Goal: Task Accomplishment & Management: Complete application form

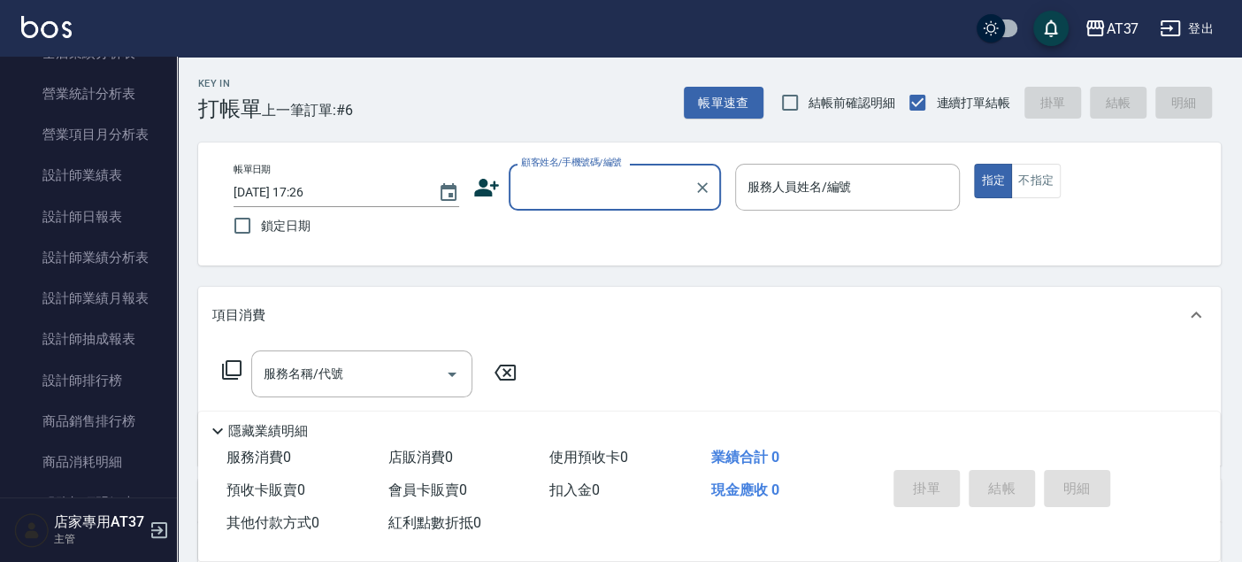
scroll to position [884, 0]
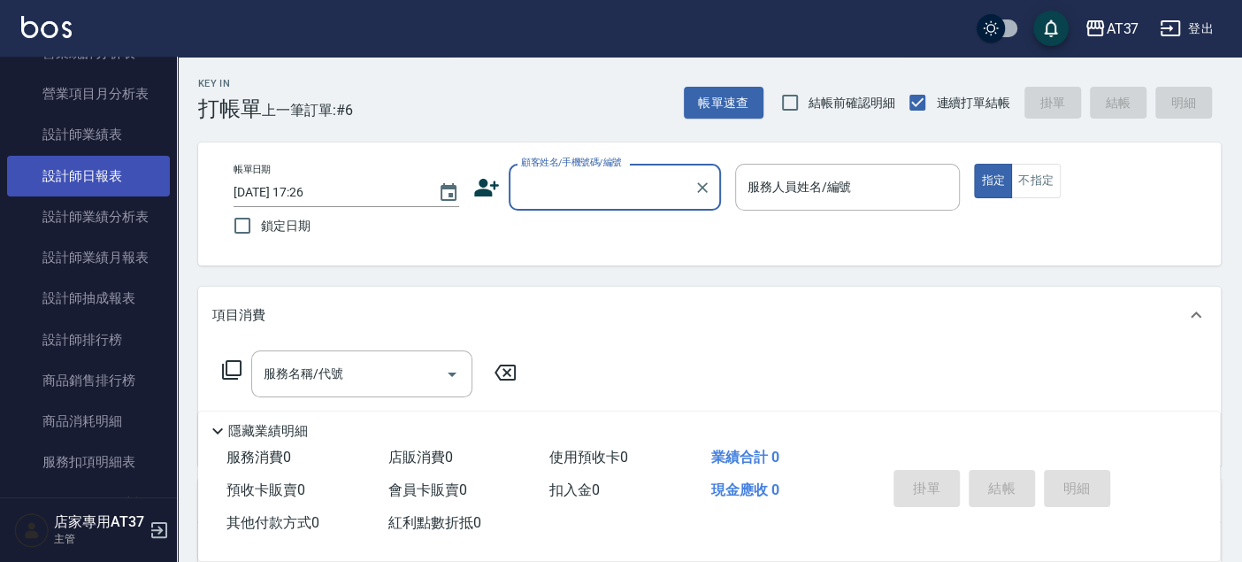
click at [111, 185] on link "設計師日報表" at bounding box center [88, 176] width 163 height 41
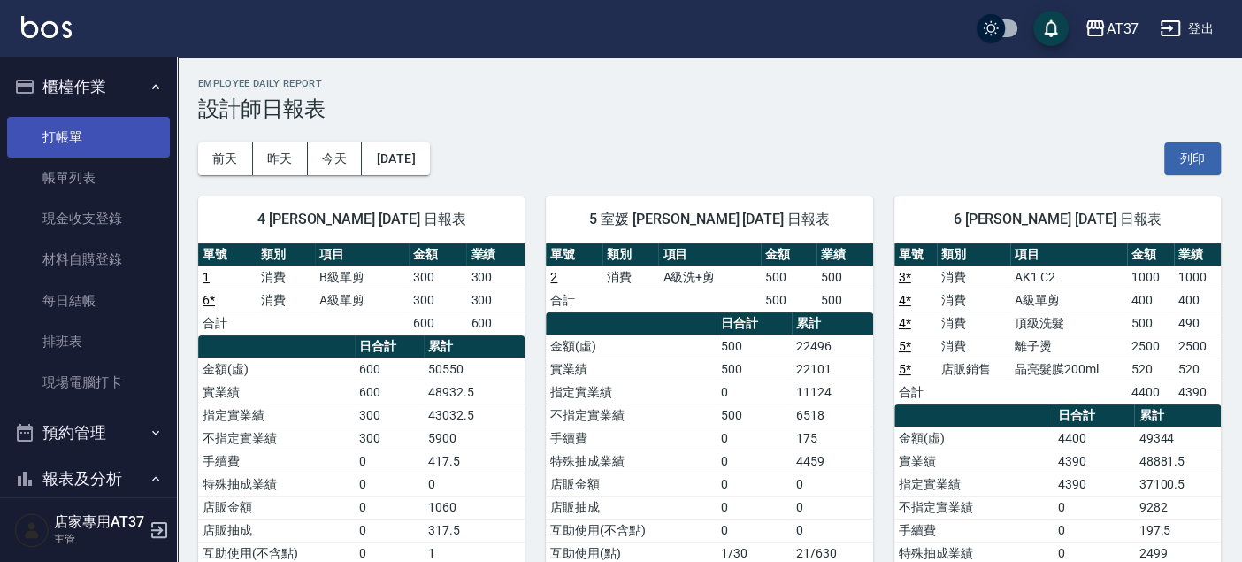
click at [46, 138] on link "打帳單" at bounding box center [88, 137] width 163 height 41
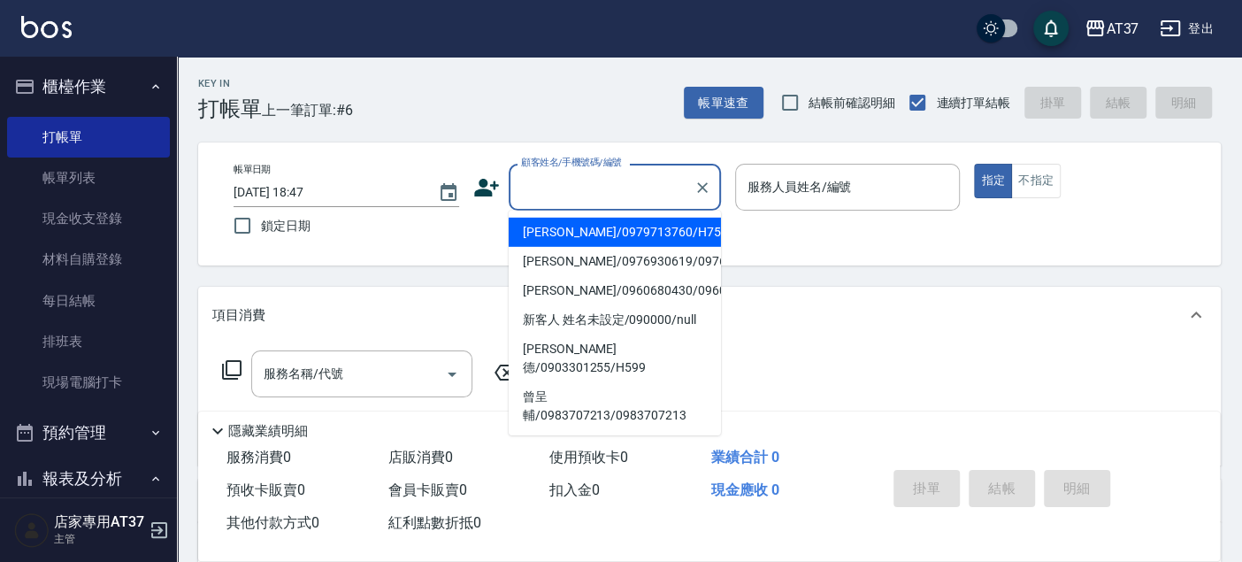
click at [641, 180] on input "顧客姓名/手機號碼/編號" at bounding box center [602, 187] width 170 height 31
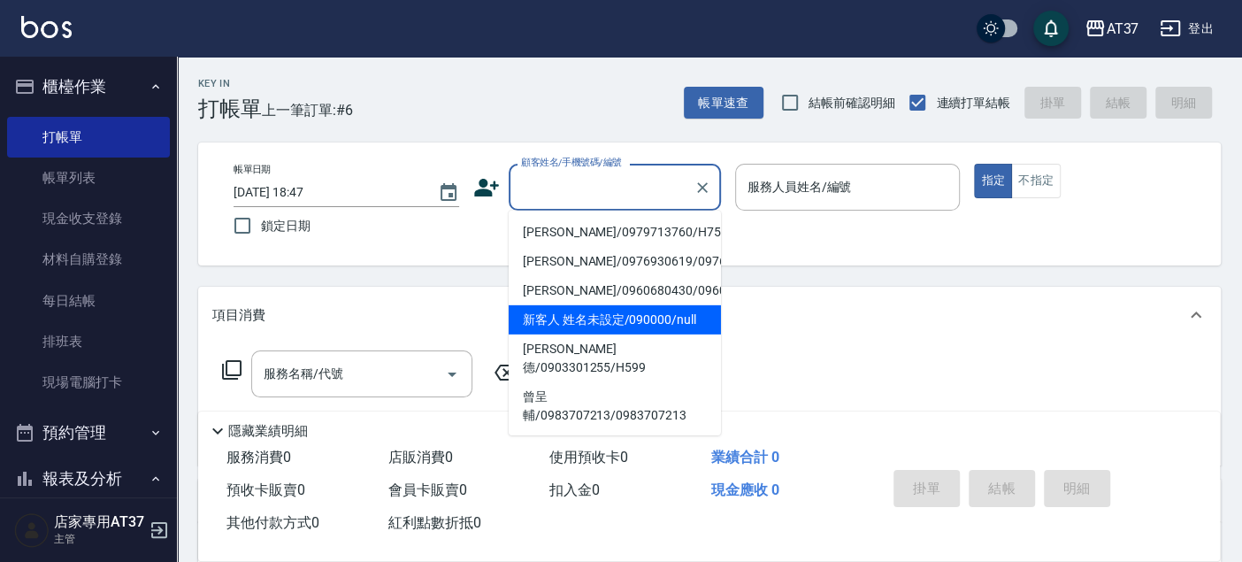
click at [659, 334] on li "新客人 姓名未設定/090000/null" at bounding box center [615, 319] width 212 height 29
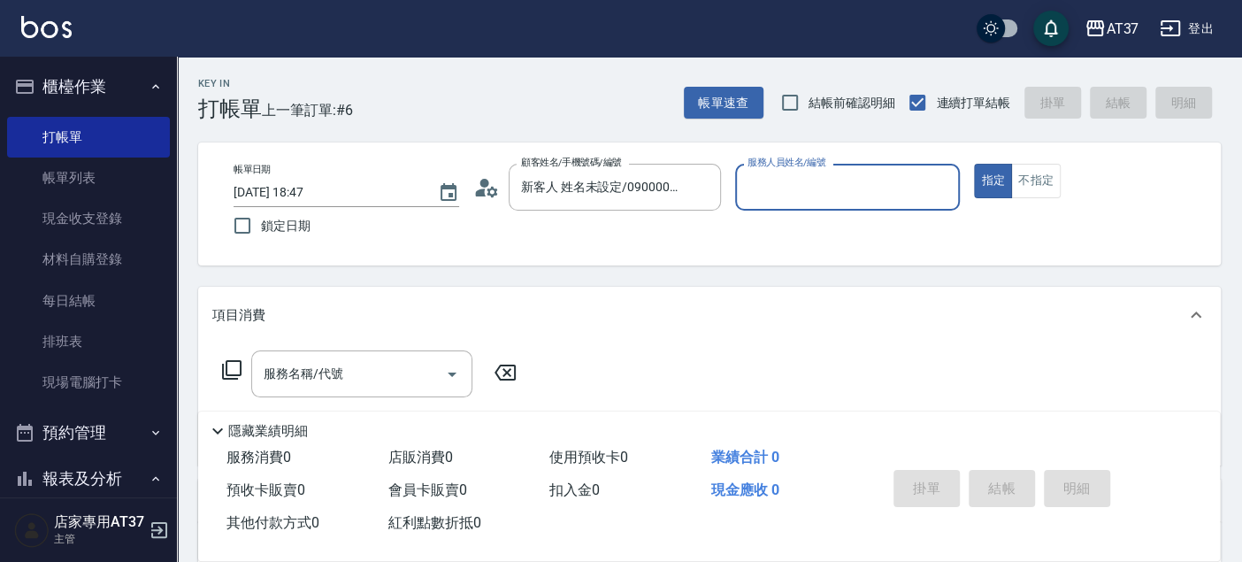
type input "新客人 姓名未設定/090000/null"
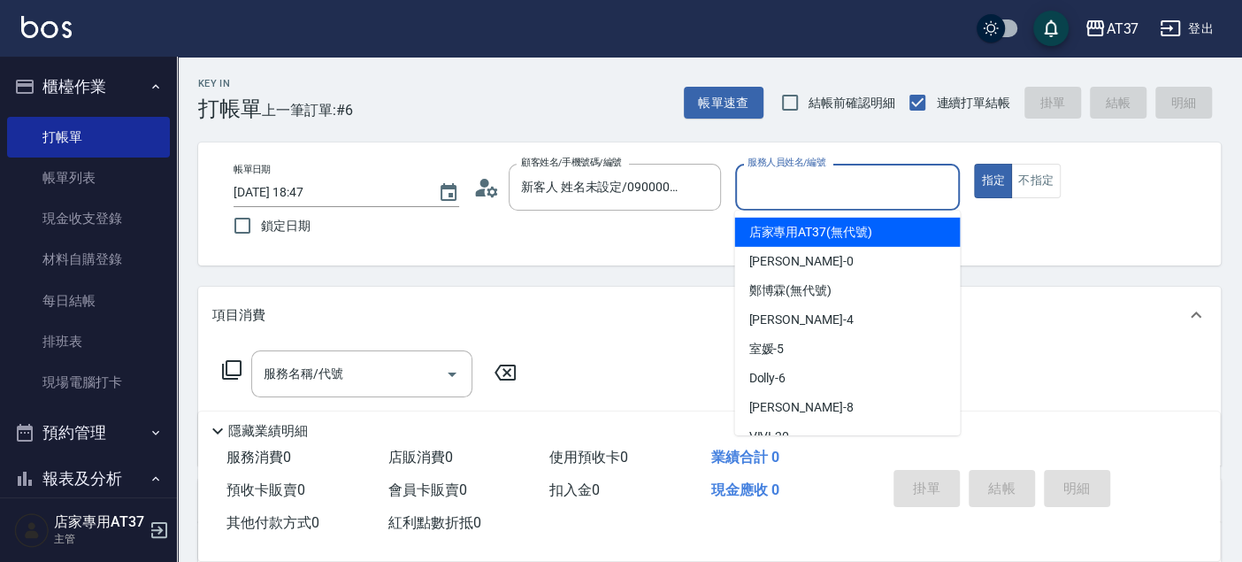
click at [827, 184] on input "服務人員姓名/編號" at bounding box center [848, 187] width 210 height 31
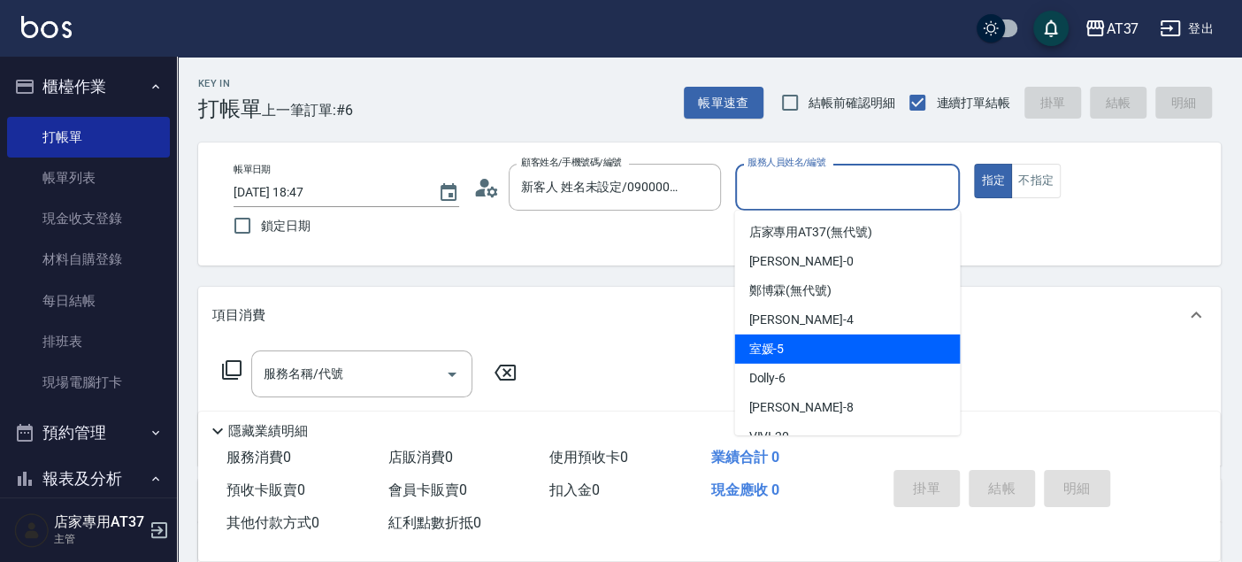
click at [849, 334] on div "室媛 -5" at bounding box center [847, 348] width 226 height 29
type input "室媛-5"
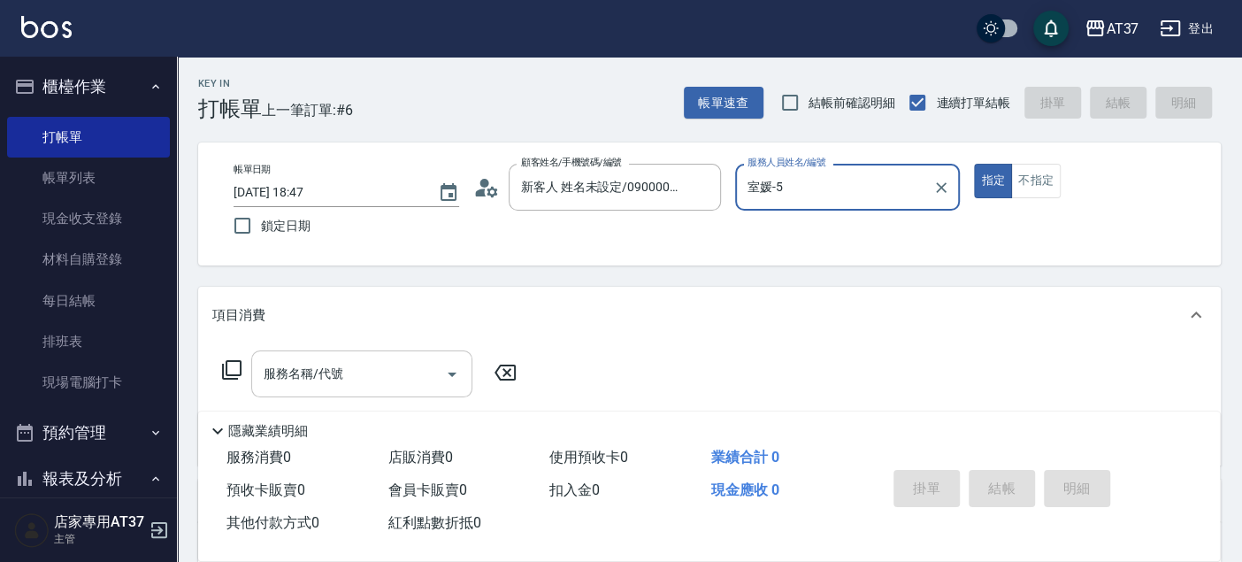
drag, startPoint x: 286, startPoint y: 379, endPoint x: 286, endPoint y: 362, distance: 16.8
click at [286, 379] on div "服務名稱/代號 服務名稱/代號" at bounding box center [361, 373] width 221 height 47
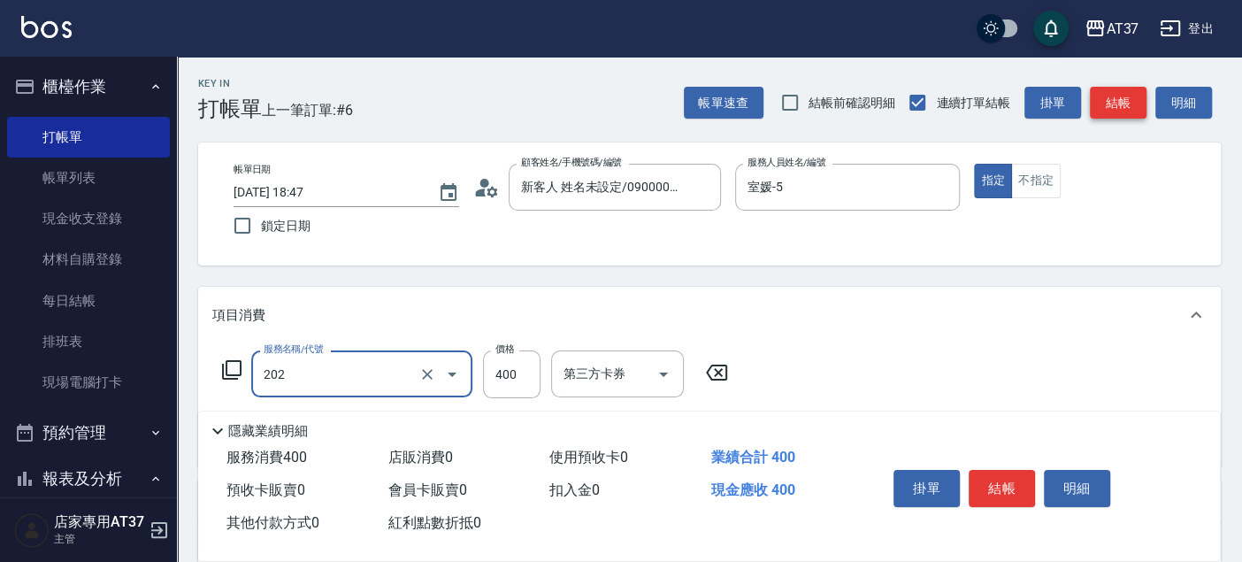
type input "A級單剪(202)"
click at [1117, 97] on button "結帳" at bounding box center [1118, 103] width 57 height 33
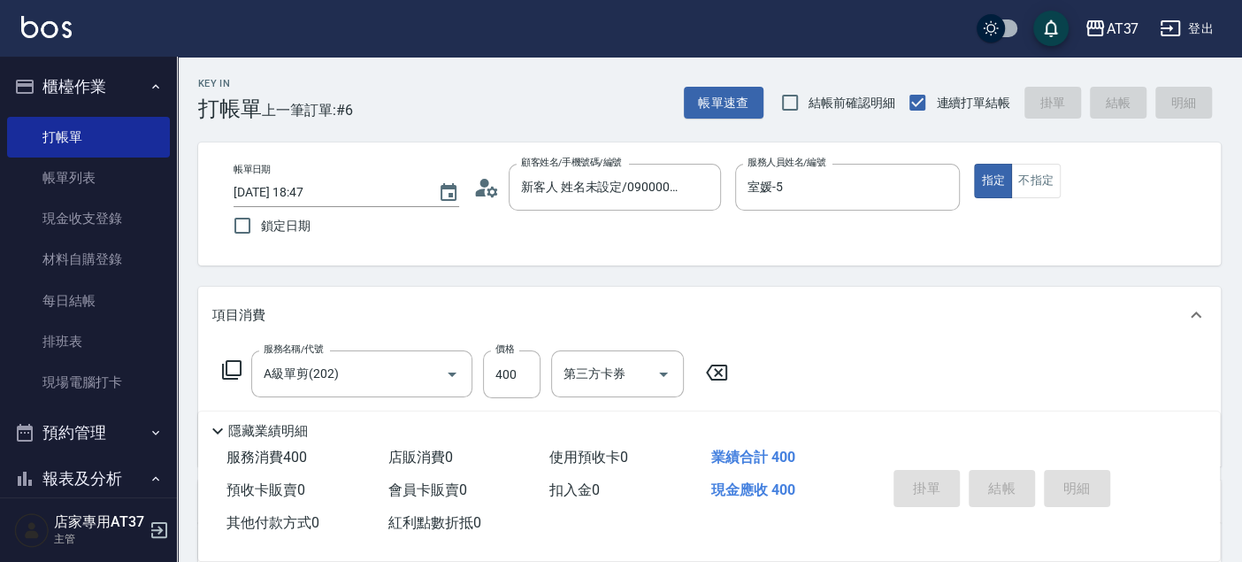
type input "2025/08/12 18:58"
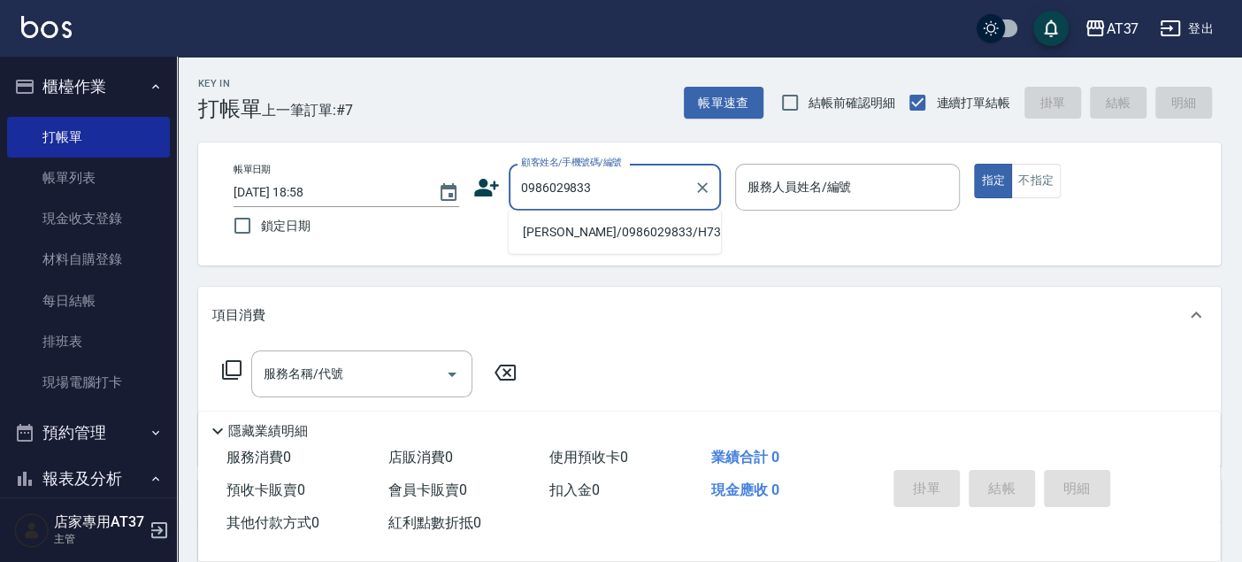
click at [566, 243] on li "鄭宇傑/0986029833/H735" at bounding box center [615, 232] width 212 height 29
type input "鄭宇傑/0986029833/H735"
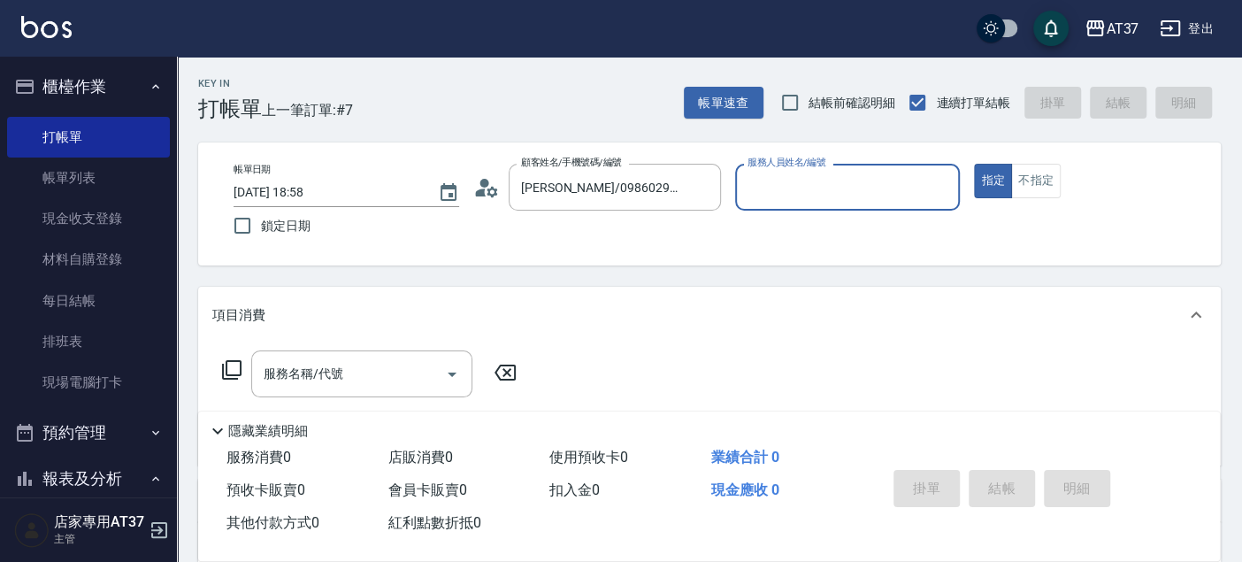
type input "Hannah-4"
click at [371, 364] on input "服務名稱/代號" at bounding box center [348, 373] width 179 height 31
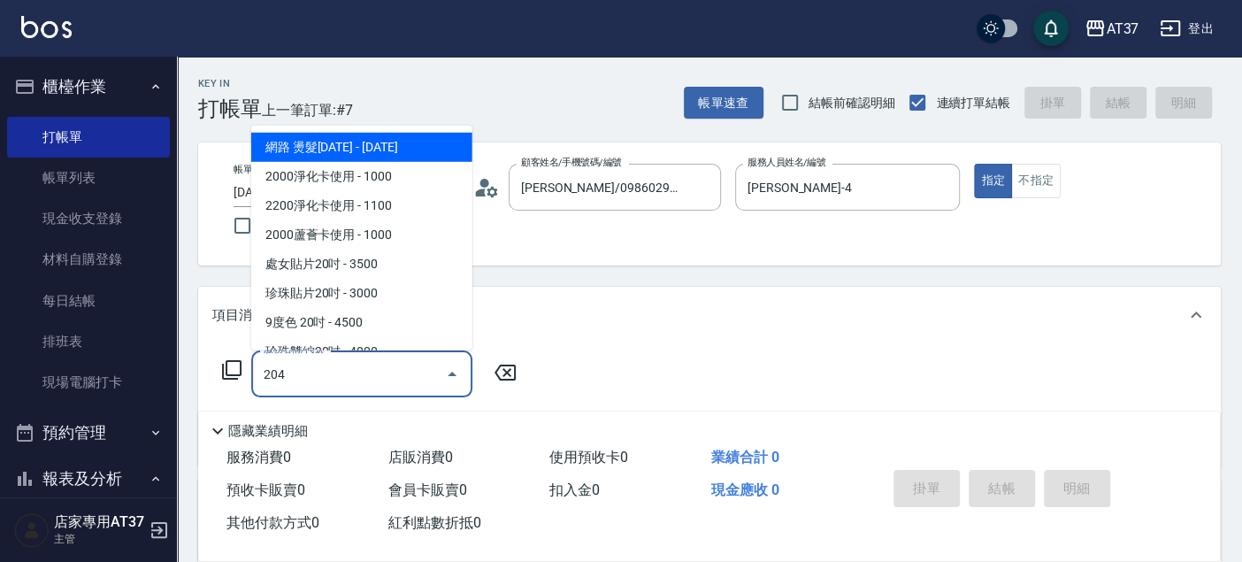
type input "A級洗+剪(204)"
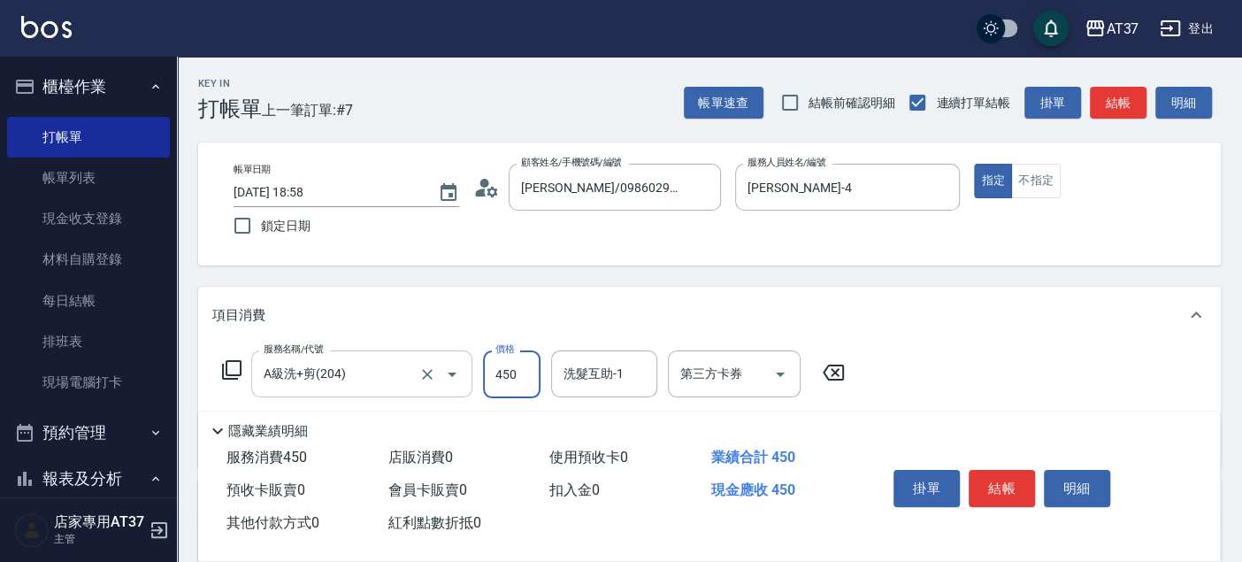
type input "450"
click at [995, 487] on button "結帳" at bounding box center [1002, 488] width 66 height 37
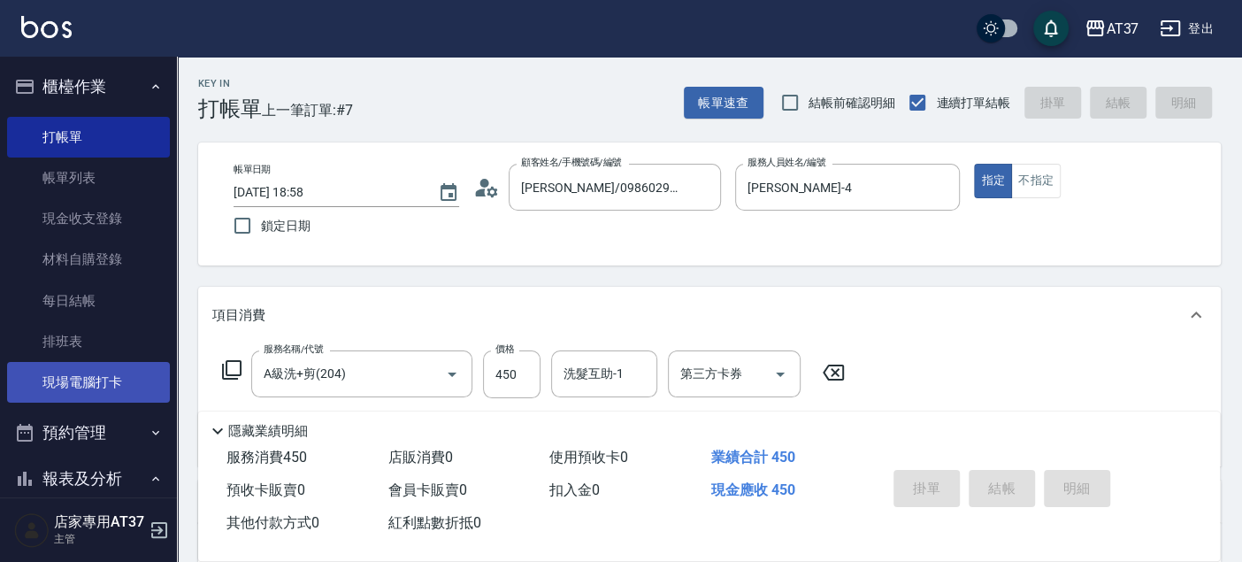
type input "2025/08/12 18:59"
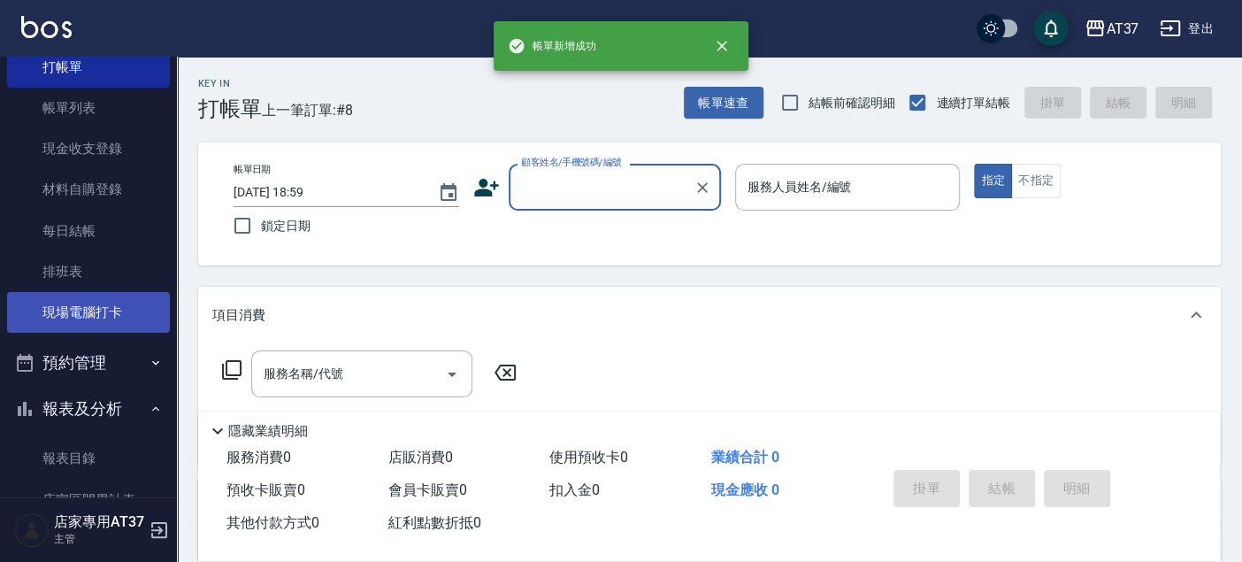
scroll to position [687, 0]
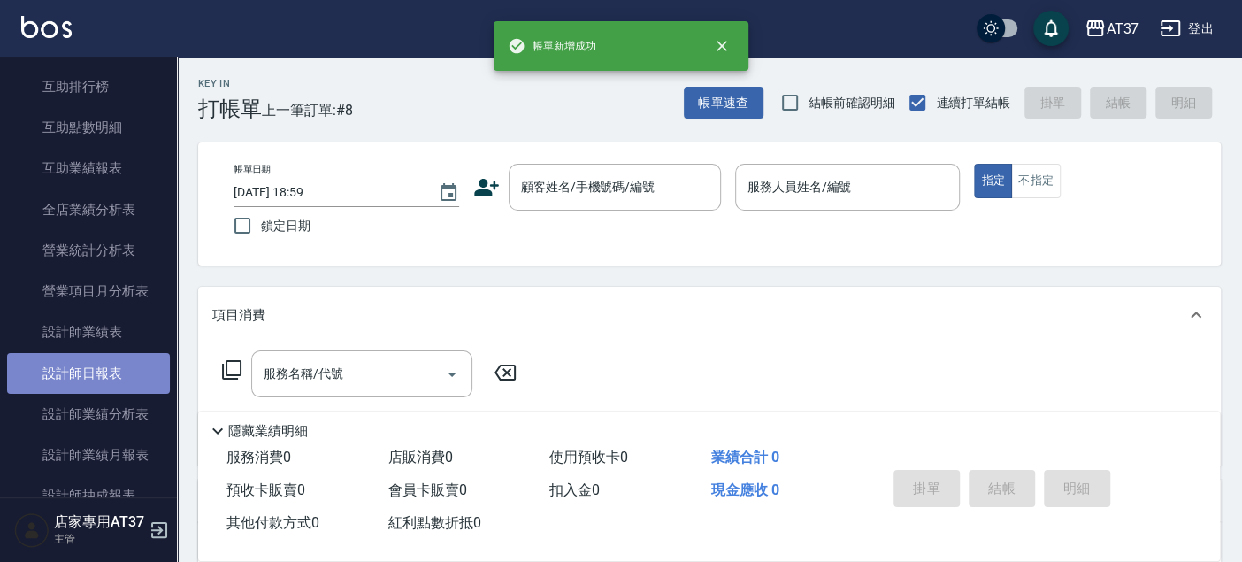
click at [106, 381] on link "設計師日報表" at bounding box center [88, 373] width 163 height 41
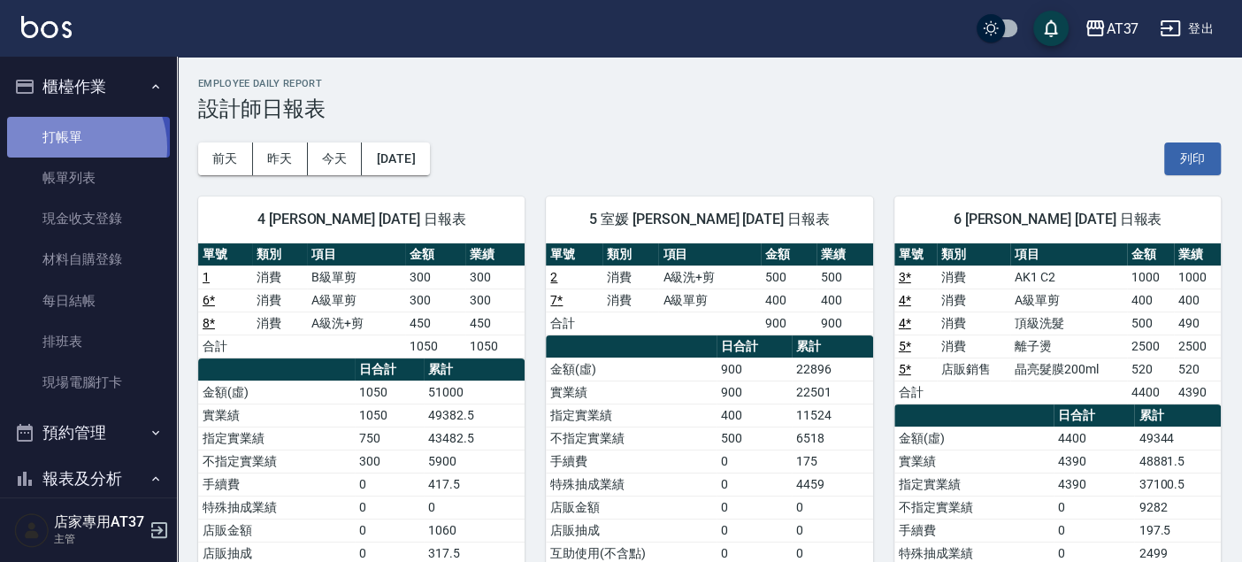
click at [75, 146] on link "打帳單" at bounding box center [88, 137] width 163 height 41
